Goal: Complete application form

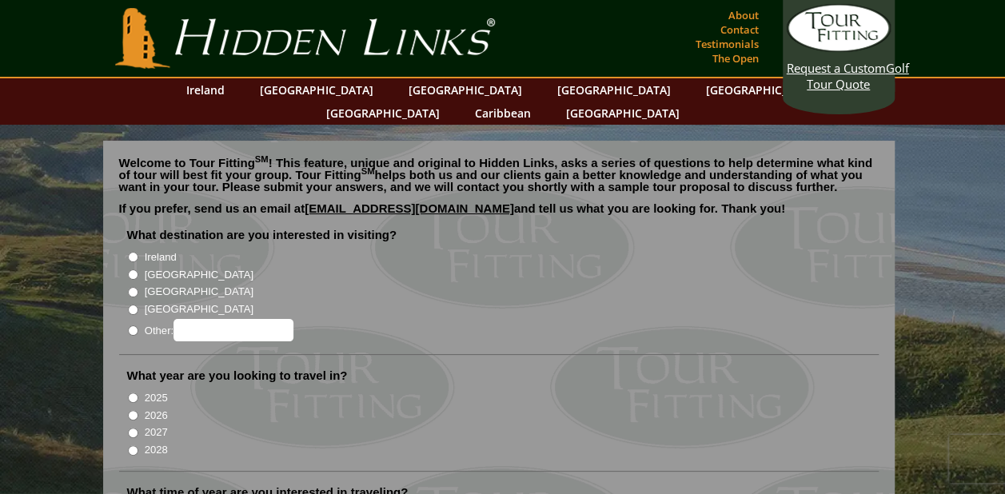
click at [130, 252] on input "Ireland" at bounding box center [133, 257] width 10 height 10
radio input "true"
click at [130, 410] on input "2026" at bounding box center [133, 415] width 10 height 10
radio input "true"
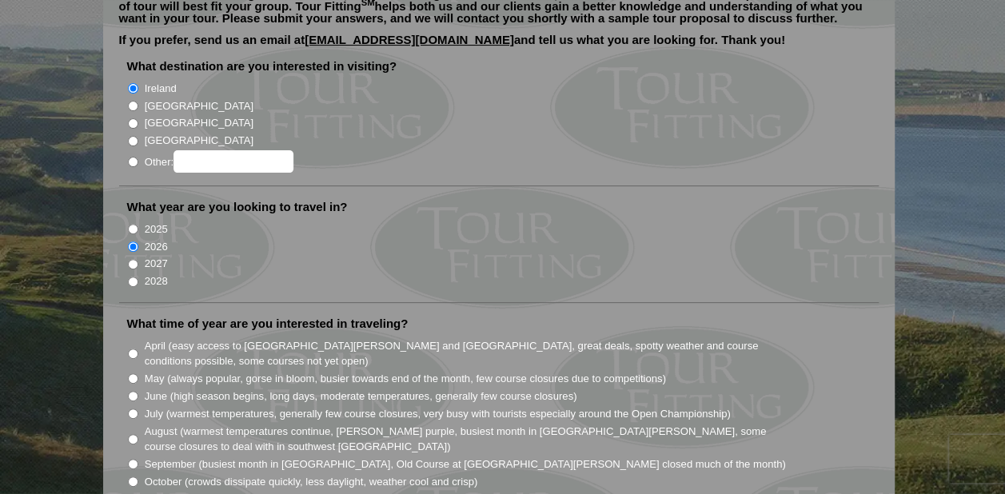
scroll to position [194, 0]
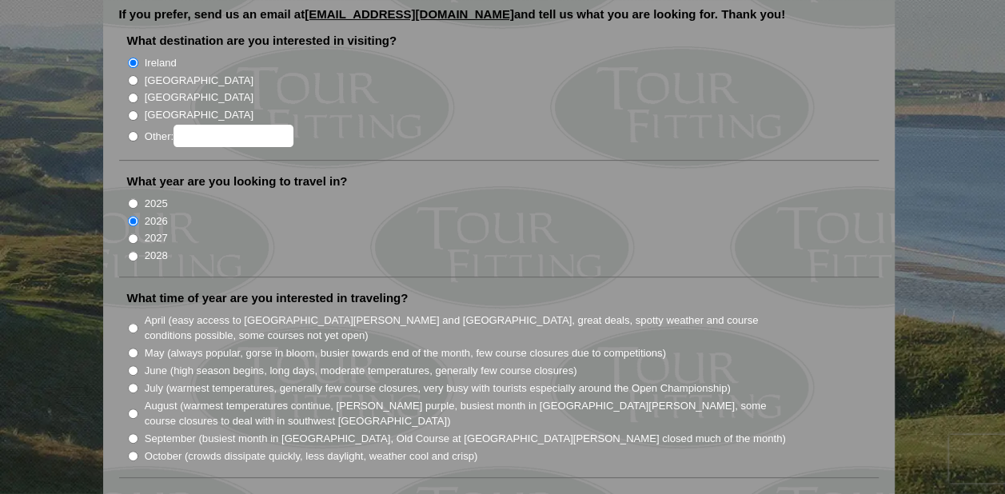
click at [131, 365] on input "June (high season begins, long days, moderate temperatures, generally few cours…" at bounding box center [133, 370] width 10 height 10
radio input "true"
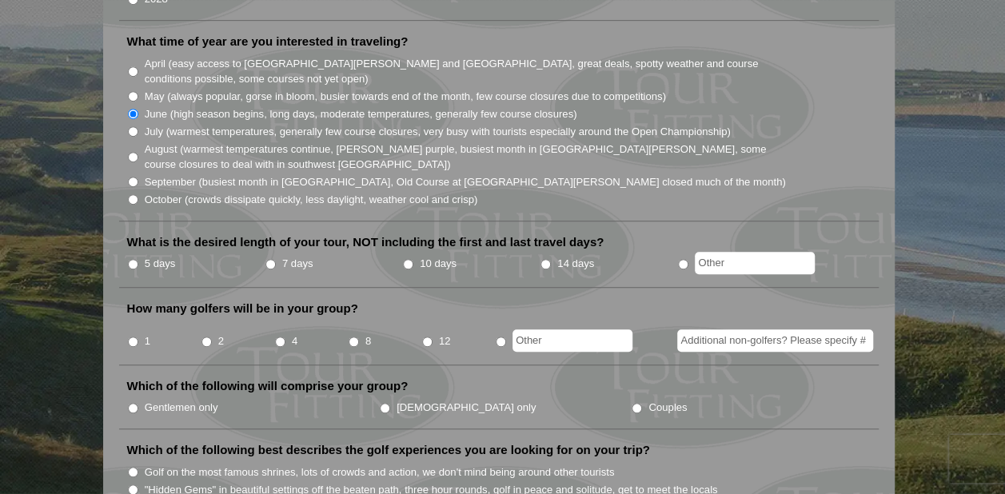
scroll to position [461, 0]
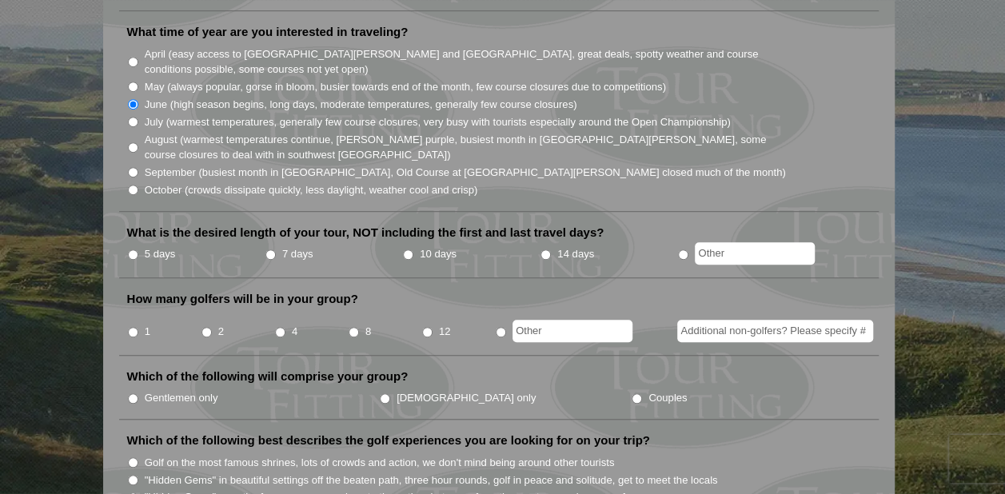
click at [269, 250] on input "7 days" at bounding box center [271, 255] width 10 height 10
radio input "true"
click at [278, 327] on input "4" at bounding box center [280, 332] width 10 height 10
radio input "true"
click at [131, 393] on input "Gentlemen only" at bounding box center [133, 398] width 10 height 10
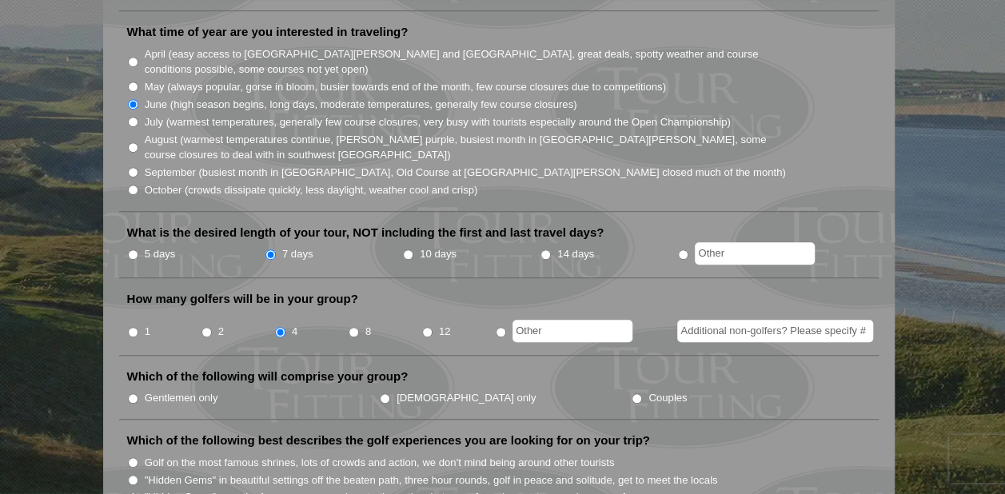
radio input "true"
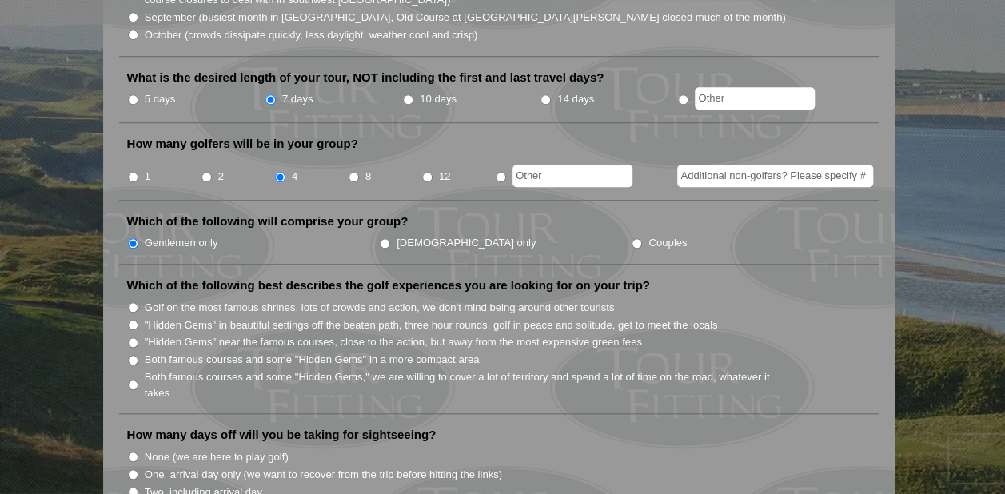
scroll to position [621, 0]
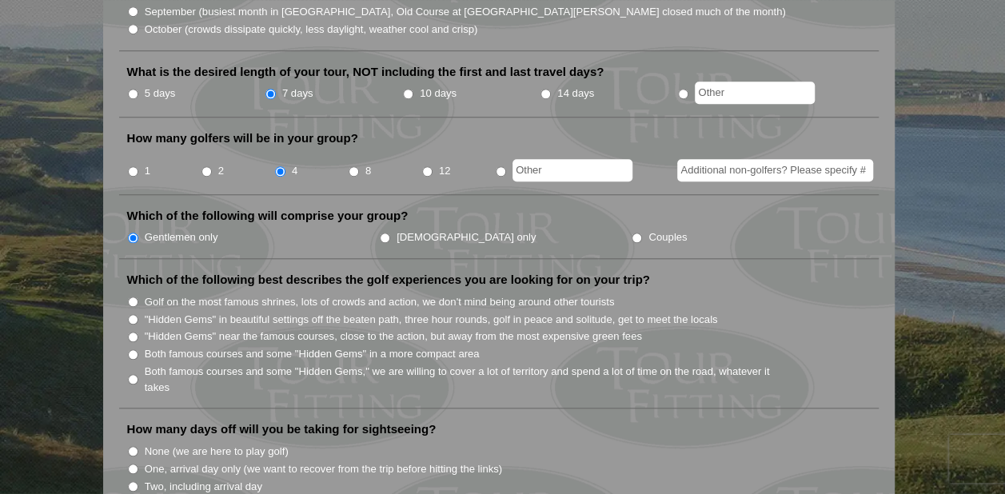
click at [132, 374] on input "Both famous courses and some "Hidden Gems," we are willing to cover a lot of te…" at bounding box center [133, 379] width 10 height 10
radio input "true"
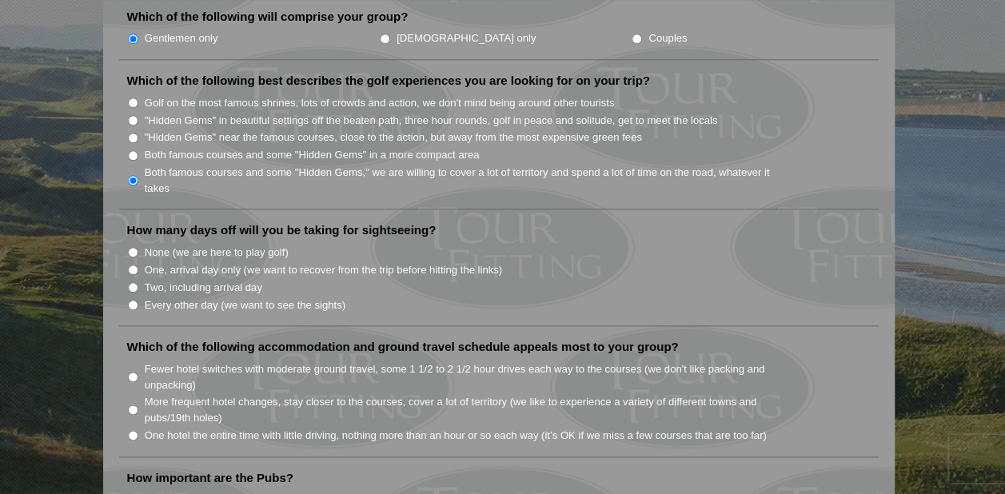
scroll to position [821, 0]
click at [134, 246] on input "None (we are here to play golf)" at bounding box center [133, 251] width 10 height 10
radio input "true"
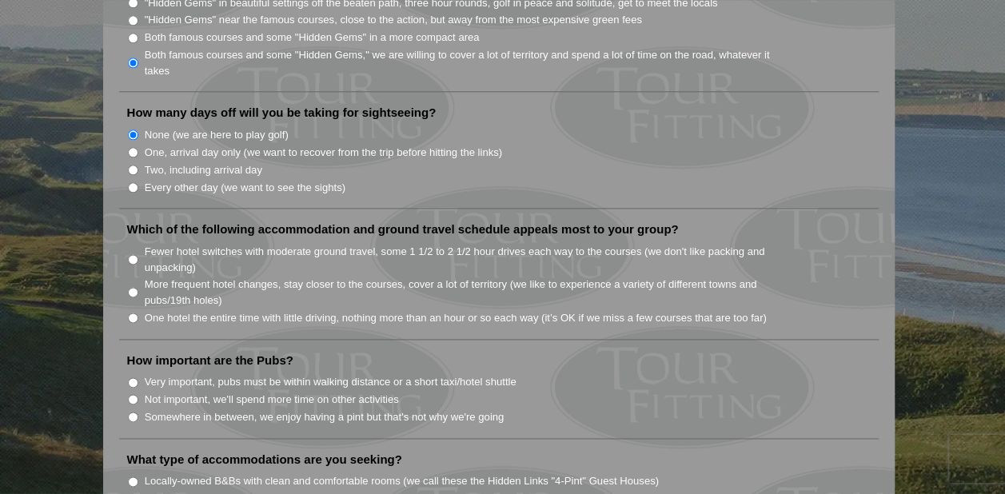
scroll to position [942, 0]
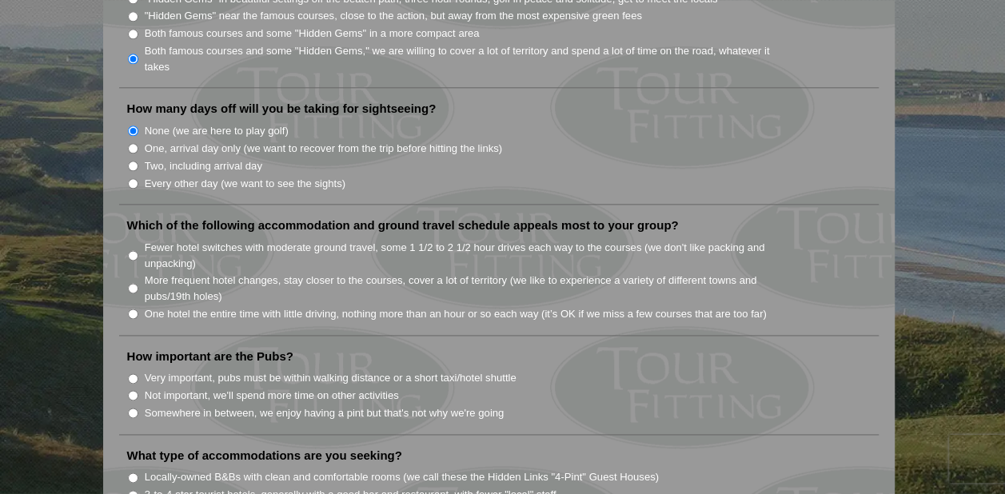
click at [134, 250] on input "Fewer hotel switches with moderate ground travel, some 1 1/2 to 2 1/2 hour driv…" at bounding box center [133, 255] width 10 height 10
radio input "true"
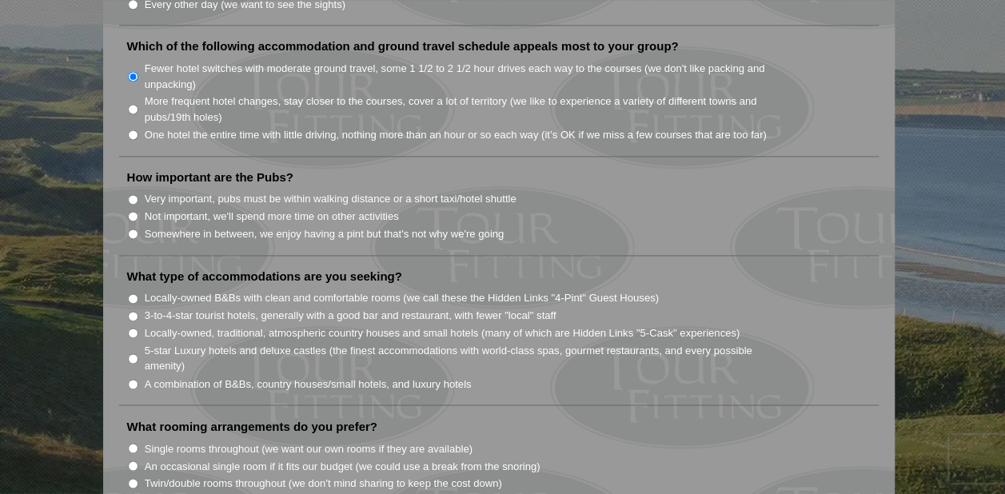
scroll to position [1128, 0]
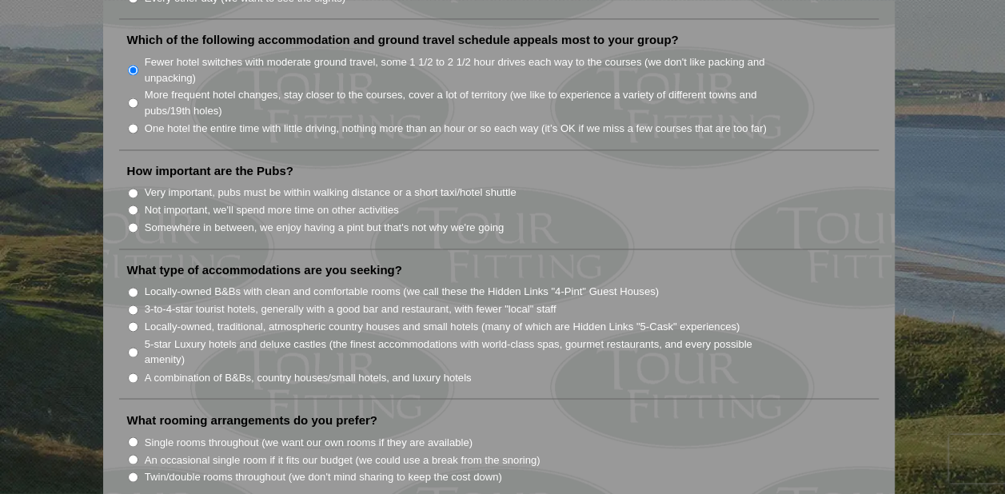
click at [128, 222] on input "Somewhere in between, we enjoy having a pint but that's not why we're going" at bounding box center [133, 227] width 10 height 10
radio input "true"
click at [134, 321] on input "Locally-owned, traditional, atmospheric country houses and small hotels (many o…" at bounding box center [133, 326] width 10 height 10
radio input "true"
click at [134, 347] on input "5-star Luxury hotels and deluxe castles (the finest accommodations with world-c…" at bounding box center [133, 352] width 10 height 10
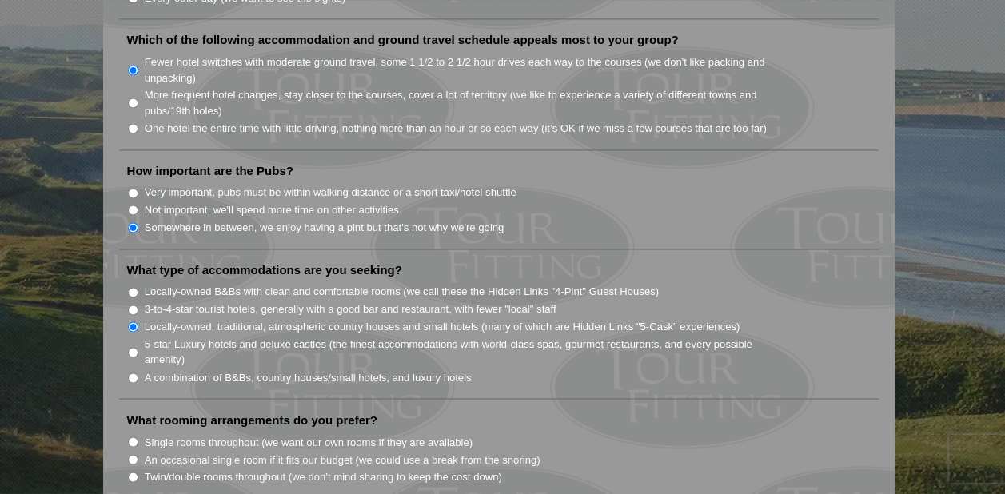
radio input "true"
click at [136, 321] on input "Locally-owned, traditional, atmospheric country houses and small hotels (many o…" at bounding box center [133, 326] width 10 height 10
radio input "true"
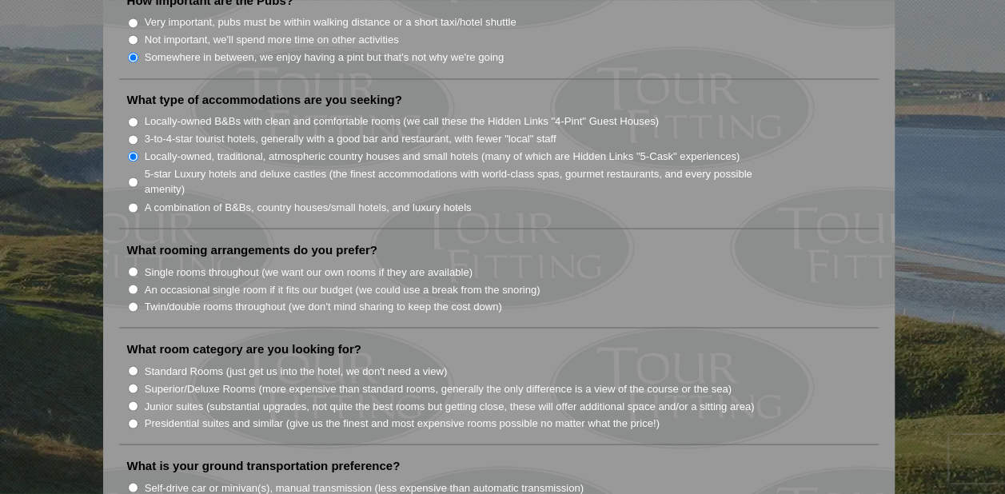
scroll to position [1299, 0]
click at [133, 266] on input "Single rooms throughout (we want our own rooms if they are available)" at bounding box center [133, 271] width 10 height 10
radio input "true"
click at [134, 382] on input "Superior/Deluxe Rooms (more expensive than standard rooms, generally the only d…" at bounding box center [133, 387] width 10 height 10
radio input "true"
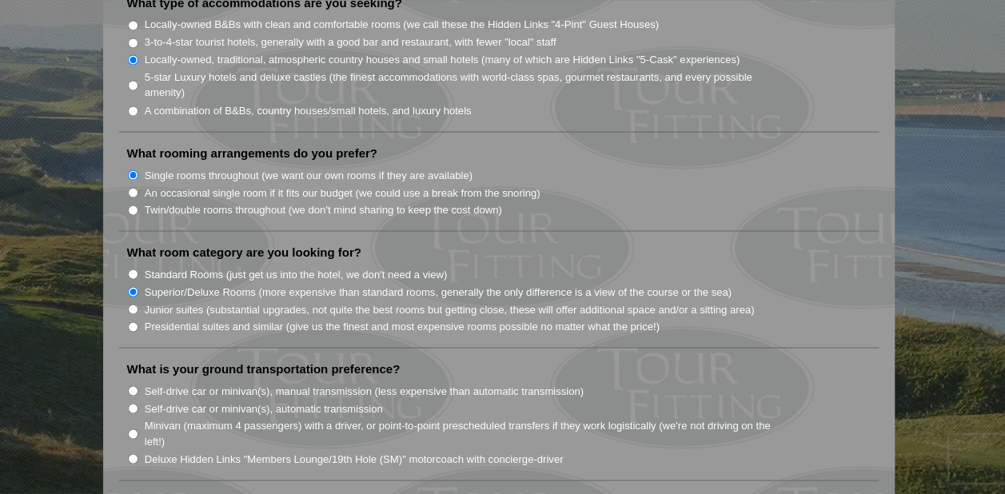
scroll to position [1452, 0]
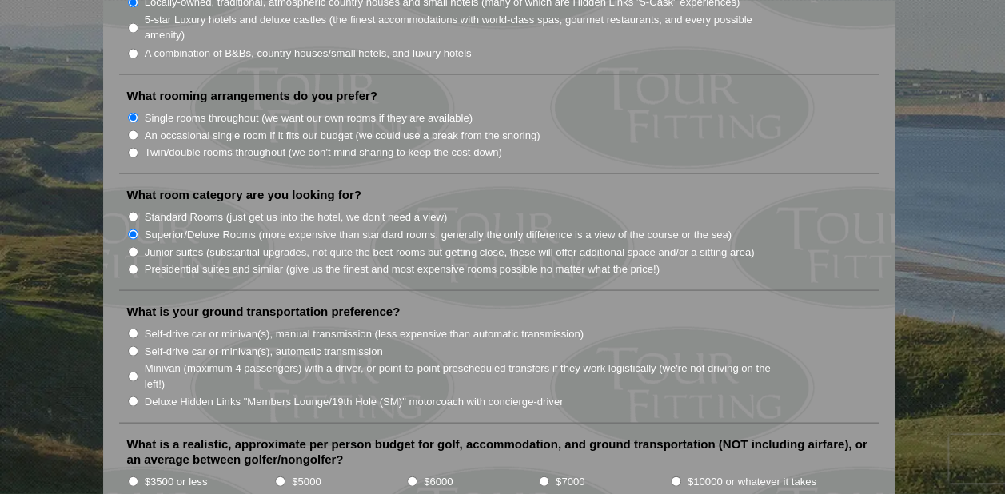
click at [134, 396] on input "Deluxe Hidden Links "Members Lounge/19th Hole (SM)" motorcoach with concierge-d…" at bounding box center [133, 401] width 10 height 10
radio input "true"
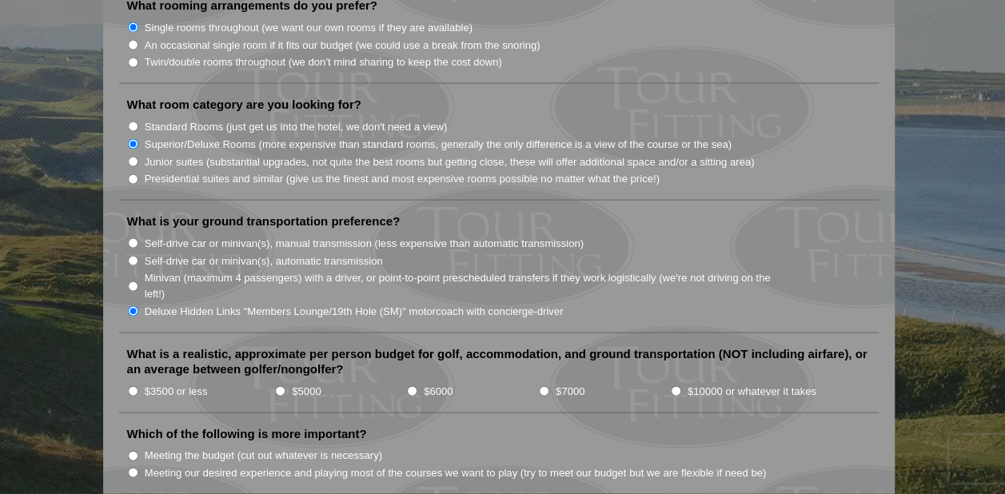
scroll to position [1543, 0]
click at [541, 385] on input "$7000" at bounding box center [544, 390] width 10 height 10
radio input "true"
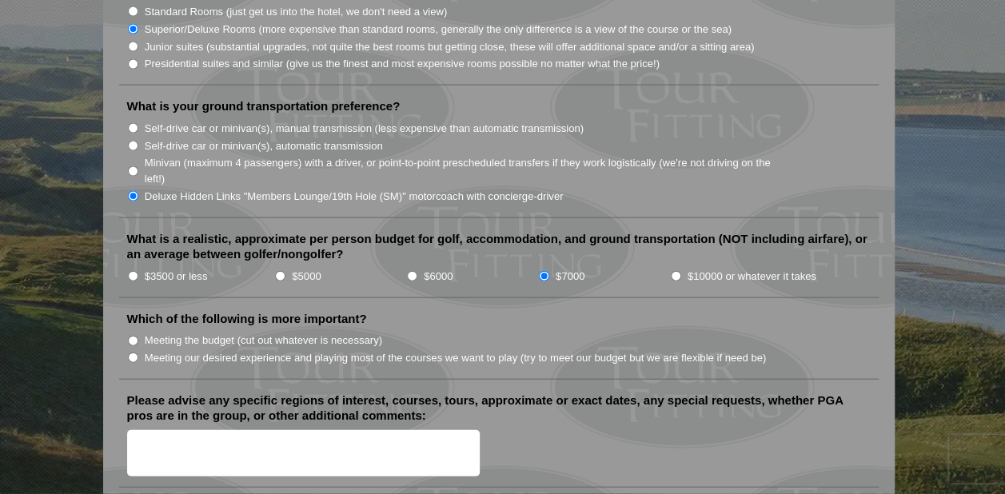
scroll to position [1658, 0]
click at [133, 352] on input "Meeting our desired experience and playing most of the courses we want to play …" at bounding box center [133, 357] width 10 height 10
radio input "true"
click at [149, 429] on textarea "Please advise any specific regions of interest, courses, tours, approximate or …" at bounding box center [303, 452] width 353 height 47
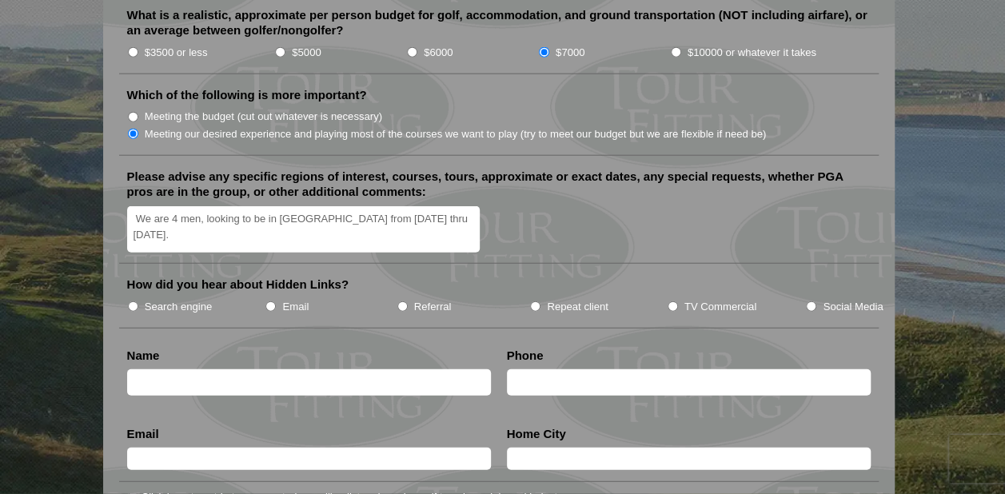
scroll to position [32, 0]
click at [385, 206] on textarea "We are 4 men, looking to be in [GEOGRAPHIC_DATA] from [DATE] thru [DATE]. We wo…" at bounding box center [303, 229] width 353 height 47
click at [194, 206] on textarea "We are 4 men, looking to be in [GEOGRAPHIC_DATA] from [DATE] thru [DATE]. We wo…" at bounding box center [303, 229] width 353 height 47
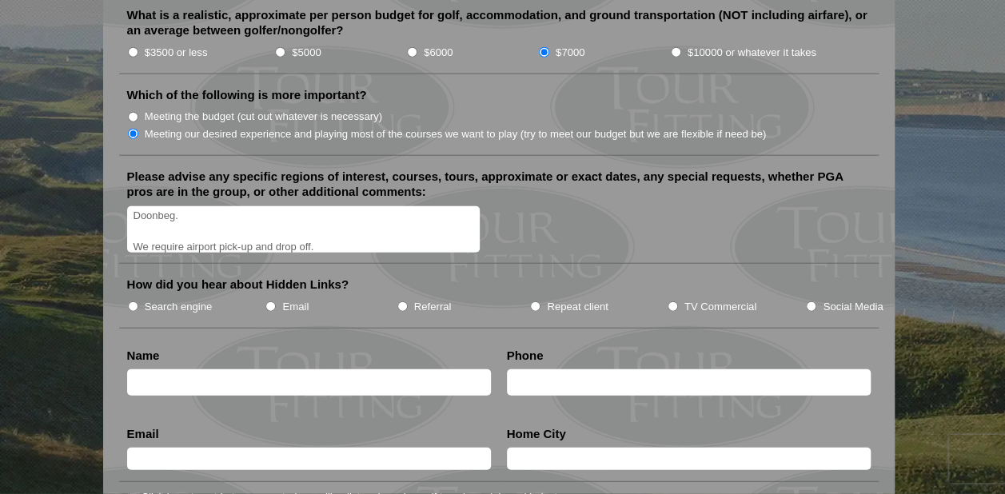
type textarea "We are 4 men, looking to be in [GEOGRAPHIC_DATA] from [DATE] thru [DATE]. We wo…"
click at [134, 301] on input "Search engine" at bounding box center [133, 306] width 10 height 10
radio input "true"
click at [150, 369] on input "text" at bounding box center [309, 382] width 364 height 26
click at [177, 369] on input "[PERSON_NAME]" at bounding box center [309, 382] width 364 height 26
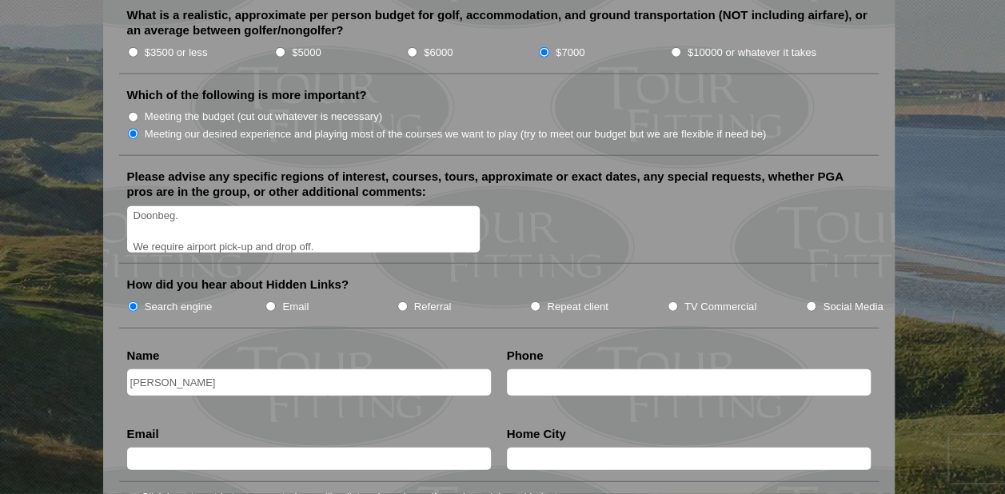
type input "[PERSON_NAME]"
type input "8602347212"
type input "[EMAIL_ADDRESS][DOMAIN_NAME]"
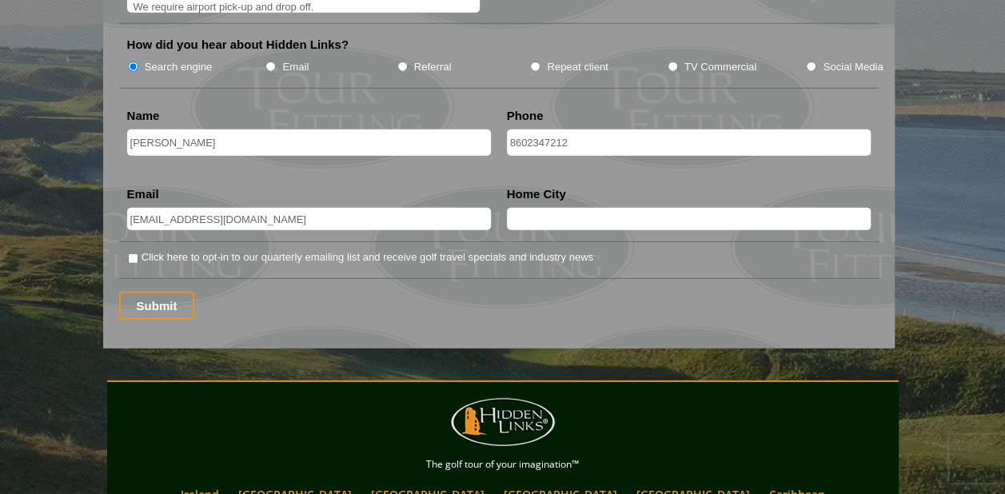
scroll to position [2041, 0]
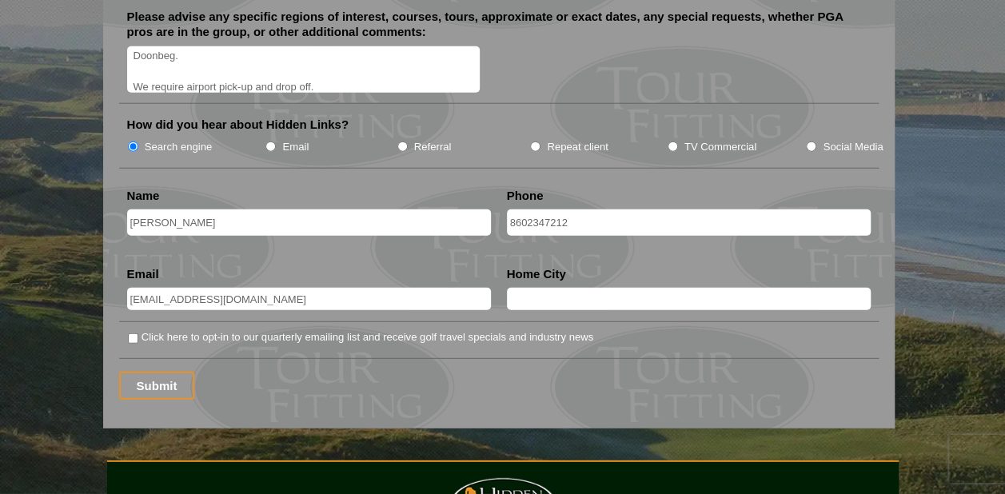
click at [523, 288] on input "text" at bounding box center [689, 299] width 364 height 22
type input "[GEOGRAPHIC_DATA][US_STATE]"
click at [166, 372] on input "Submit" at bounding box center [157, 386] width 76 height 28
